Goal: Feedback & Contribution: Leave review/rating

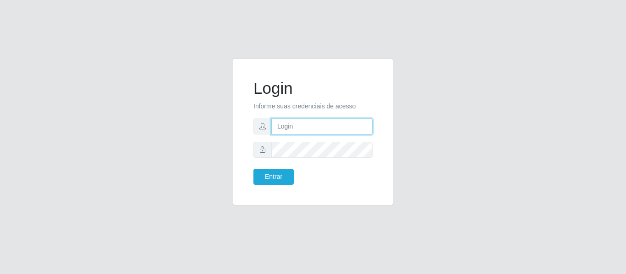
click at [305, 123] on input "text" at bounding box center [321, 127] width 101 height 16
type input "[PERSON_NAME][EMAIL_ADDRESS][DOMAIN_NAME]"
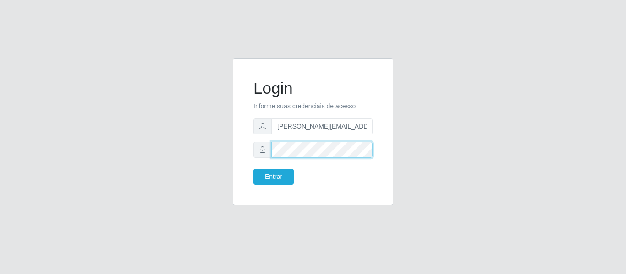
click at [253, 169] on button "Entrar" at bounding box center [273, 177] width 40 height 16
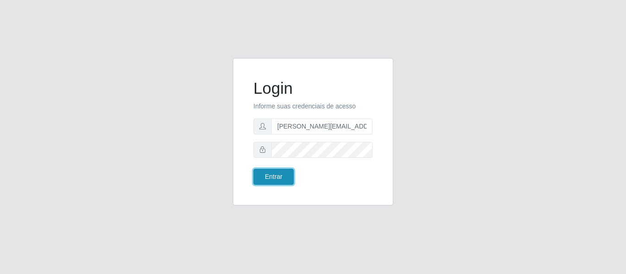
click at [281, 178] on button "Entrar" at bounding box center [273, 177] width 40 height 16
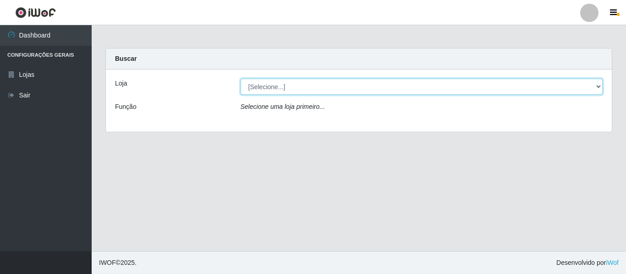
click at [284, 92] on select "[Selecione...] Hiper Queiroz - [GEOGRAPHIC_DATA]" at bounding box center [421, 87] width 362 height 16
select select "497"
click at [240, 79] on select "[Selecione...] Hiper Queiroz - [GEOGRAPHIC_DATA]" at bounding box center [421, 87] width 362 height 16
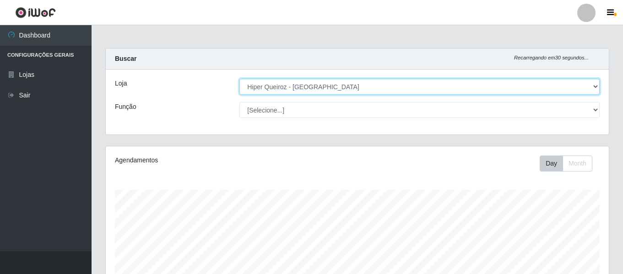
scroll to position [190, 503]
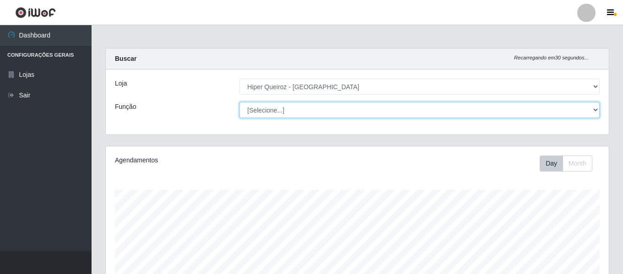
click at [289, 110] on select "[Selecione...] ASG ASG + ASG ++ Embalador Embalador + Embalador ++ Repositor Re…" at bounding box center [420, 110] width 360 height 16
click at [240, 102] on select "[Selecione...] ASG ASG + ASG ++ Embalador Embalador + Embalador ++ Repositor Re…" at bounding box center [420, 110] width 360 height 16
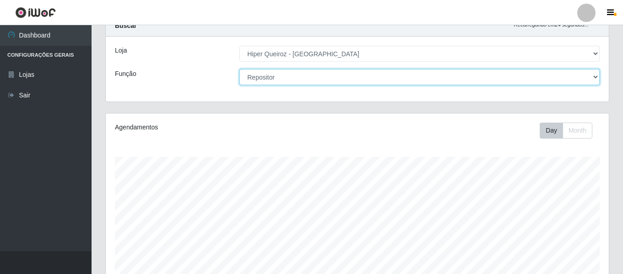
scroll to position [0, 0]
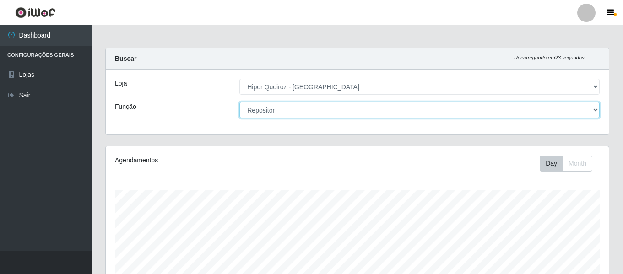
click at [293, 115] on select "[Selecione...] ASG ASG + ASG ++ Embalador Embalador + Embalador ++ Repositor Re…" at bounding box center [420, 110] width 360 height 16
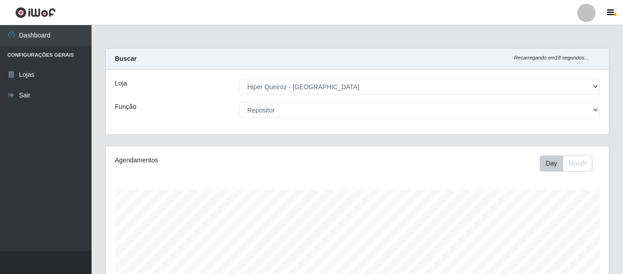
click at [324, 182] on div "Agendamentos Day Month 30/07 Agendamentos 6" at bounding box center [357, 242] width 503 height 190
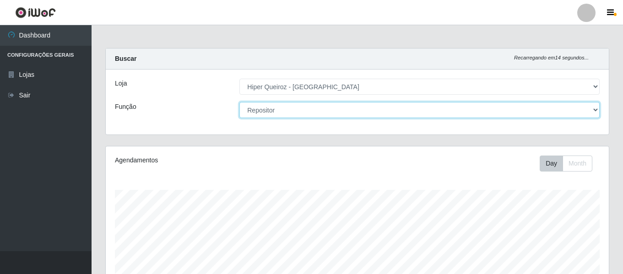
click at [320, 113] on select "[Selecione...] ASG ASG + ASG ++ Embalador Embalador + Embalador ++ Repositor Re…" at bounding box center [420, 110] width 360 height 16
click at [240, 102] on select "[Selecione...] ASG ASG + ASG ++ Embalador Embalador + Embalador ++ Repositor Re…" at bounding box center [420, 110] width 360 height 16
click at [300, 110] on select "[Selecione...] ASG ASG + ASG ++ Embalador Embalador + Embalador ++ Repositor Re…" at bounding box center [420, 110] width 360 height 16
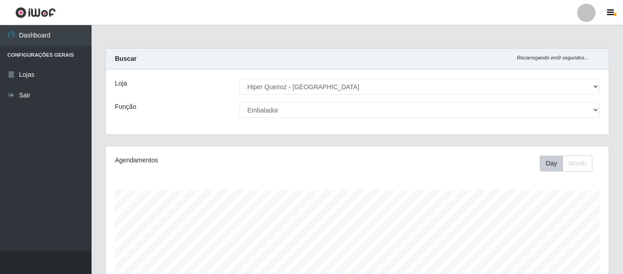
click at [283, 100] on div "Loja [Selecione...] Hiper Queiroz - [GEOGRAPHIC_DATA] Função [Selecione...] ASG…" at bounding box center [357, 102] width 503 height 65
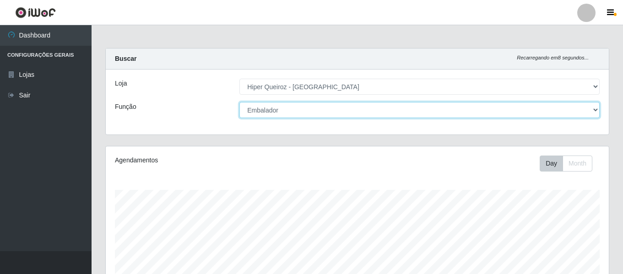
click at [283, 110] on select "[Selecione...] ASG ASG + ASG ++ Embalador Embalador + Embalador ++ Repositor Re…" at bounding box center [420, 110] width 360 height 16
click at [240, 102] on select "[Selecione...] ASG ASG + ASG ++ Embalador Embalador + Embalador ++ Repositor Re…" at bounding box center [420, 110] width 360 height 16
click at [285, 115] on select "[Selecione...] ASG ASG + ASG ++ Embalador Embalador + Embalador ++ Repositor Re…" at bounding box center [420, 110] width 360 height 16
select select "107"
click at [240, 102] on select "[Selecione...] ASG ASG + ASG ++ Embalador Embalador + Embalador ++ Repositor Re…" at bounding box center [420, 110] width 360 height 16
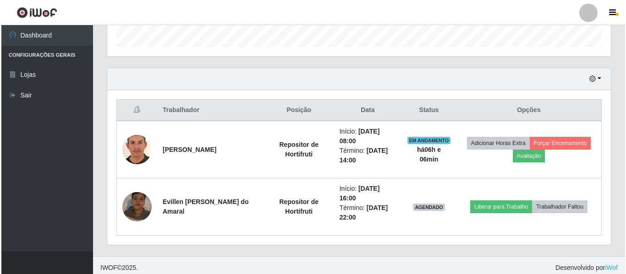
scroll to position [285, 0]
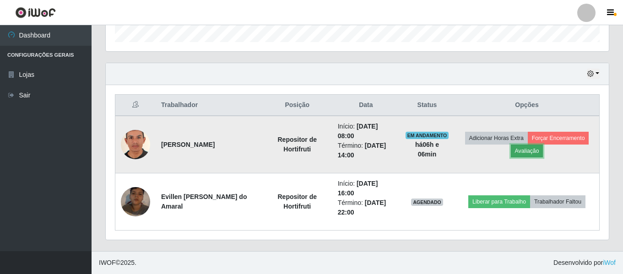
click at [533, 147] on button "Avaliação" at bounding box center [527, 151] width 33 height 13
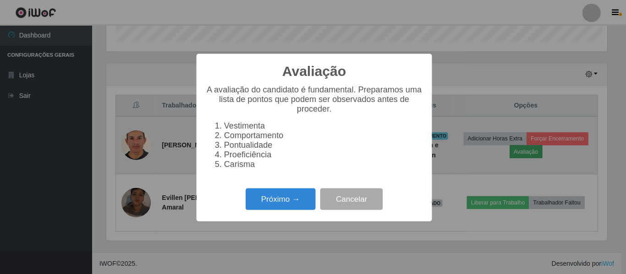
scroll to position [190, 499]
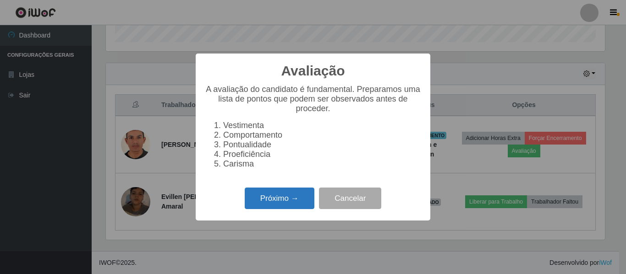
click at [280, 201] on button "Próximo →" at bounding box center [280, 199] width 70 height 22
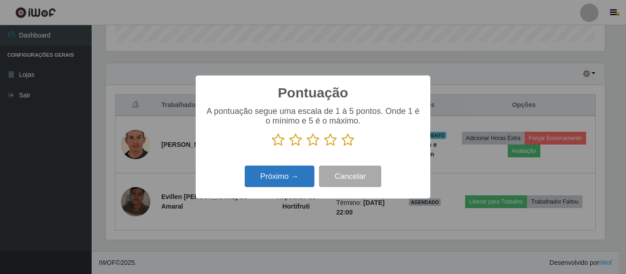
click at [289, 180] on button "Próximo →" at bounding box center [280, 177] width 70 height 22
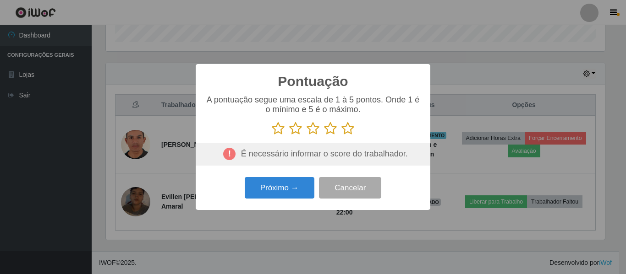
click at [280, 128] on icon at bounding box center [278, 129] width 13 height 14
click at [272, 136] on input "radio" at bounding box center [272, 136] width 0 height 0
click at [290, 130] on icon at bounding box center [295, 129] width 13 height 14
click at [289, 136] on input "radio" at bounding box center [289, 136] width 0 height 0
click at [312, 128] on icon at bounding box center [312, 129] width 13 height 14
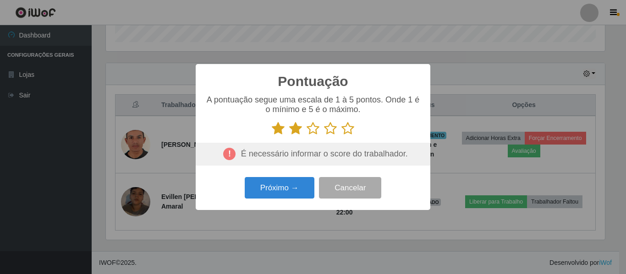
click at [306, 136] on input "radio" at bounding box center [306, 136] width 0 height 0
click at [332, 131] on icon at bounding box center [330, 129] width 13 height 14
click at [324, 136] on input "radio" at bounding box center [324, 136] width 0 height 0
click at [346, 129] on icon at bounding box center [347, 129] width 13 height 14
click at [341, 136] on input "radio" at bounding box center [341, 136] width 0 height 0
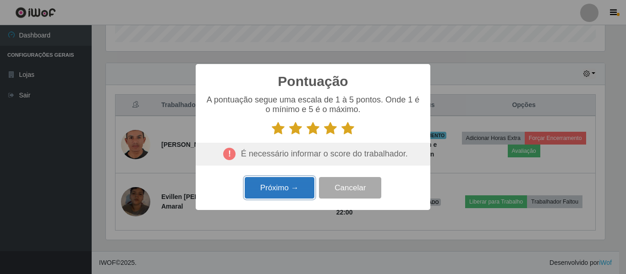
click at [284, 184] on button "Próximo →" at bounding box center [280, 188] width 70 height 22
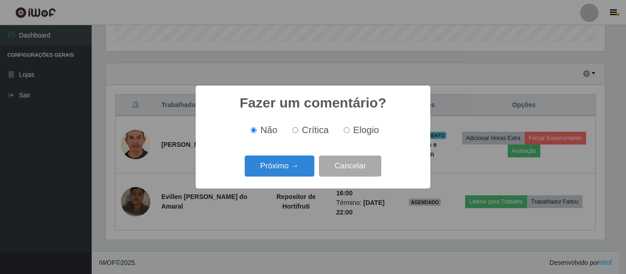
click at [347, 131] on input "Elogio" at bounding box center [346, 130] width 6 height 6
radio input "true"
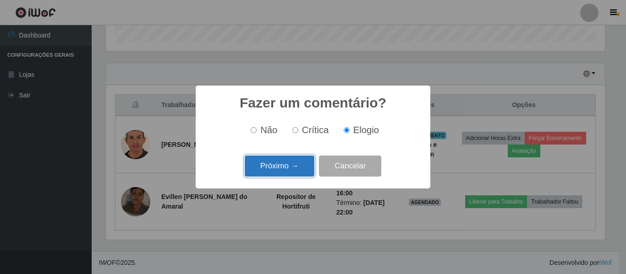
click at [273, 167] on button "Próximo →" at bounding box center [280, 167] width 70 height 22
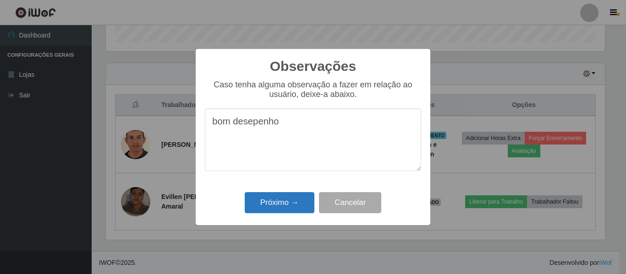
type textarea "bom desepenho"
click at [290, 212] on button "Próximo →" at bounding box center [280, 203] width 70 height 22
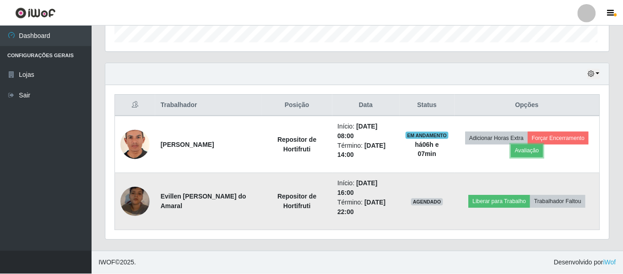
scroll to position [190, 503]
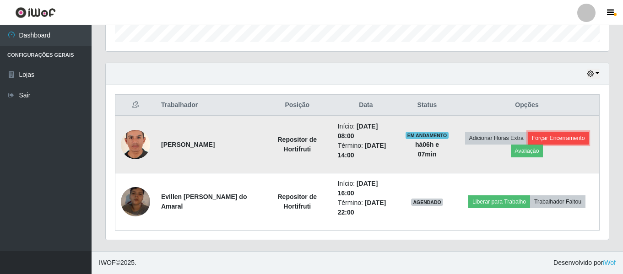
click at [569, 139] on button "Forçar Encerramento" at bounding box center [558, 138] width 61 height 13
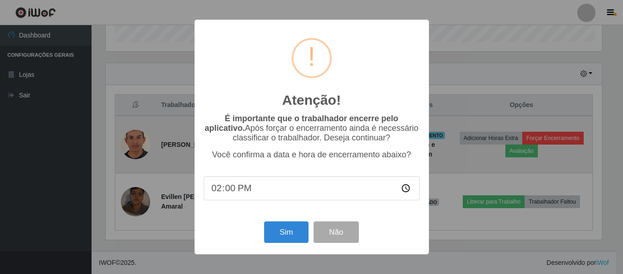
scroll to position [190, 499]
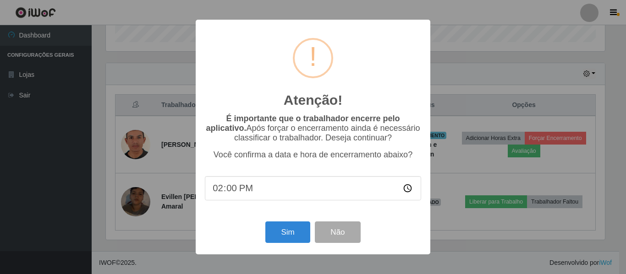
click at [232, 190] on input "14:00" at bounding box center [313, 188] width 216 height 24
type input "14:05"
click at [297, 233] on button "Sim" at bounding box center [287, 233] width 44 height 22
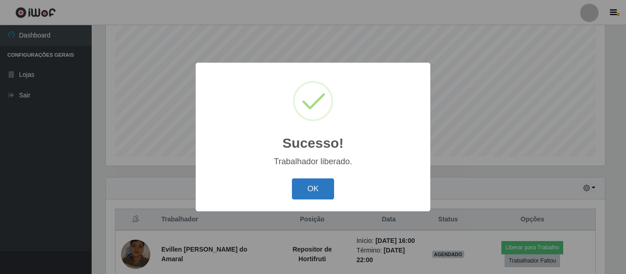
click at [313, 189] on button "OK" at bounding box center [313, 190] width 43 height 22
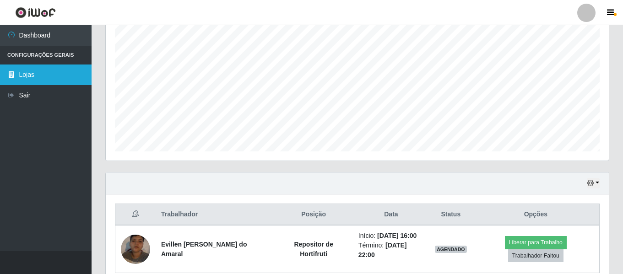
scroll to position [173, 0]
